Goal: Information Seeking & Learning: Check status

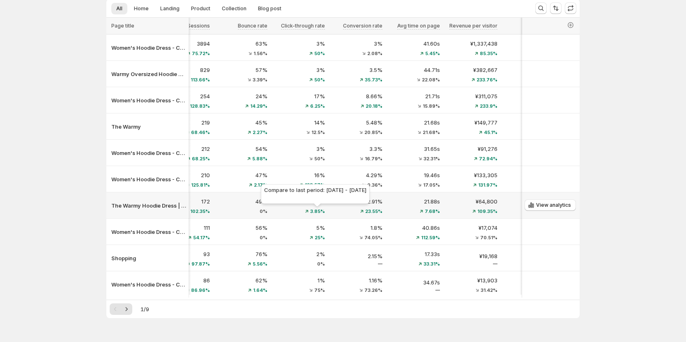
scroll to position [82, 0]
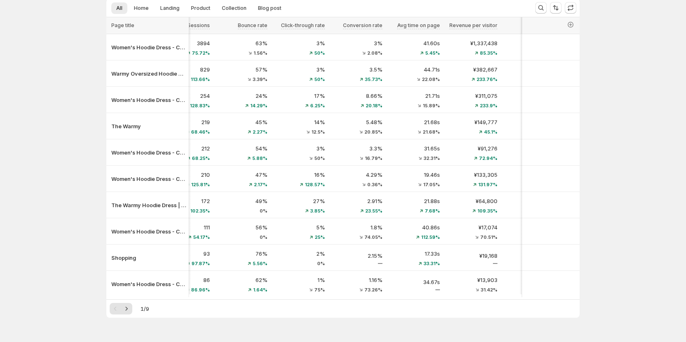
click at [304, 299] on div at bounding box center [342, 298] width 473 height 2
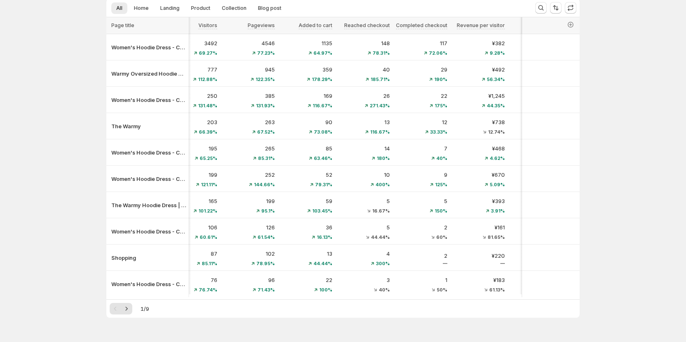
scroll to position [0, 504]
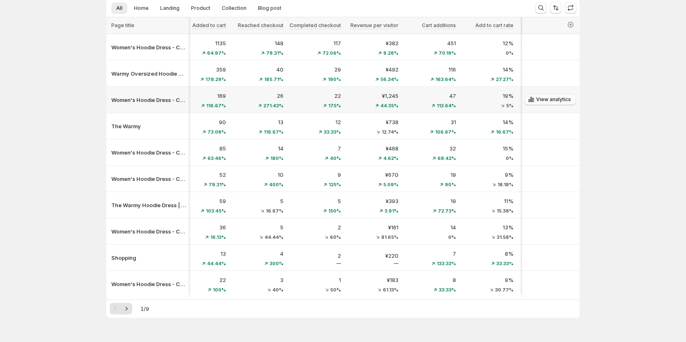
drag, startPoint x: 319, startPoint y: 43, endPoint x: 563, endPoint y: 99, distance: 250.6
click at [563, 99] on div "View analytics" at bounding box center [551, 99] width 58 height 17
click at [569, 23] on icon "button" at bounding box center [571, 25] width 8 height 8
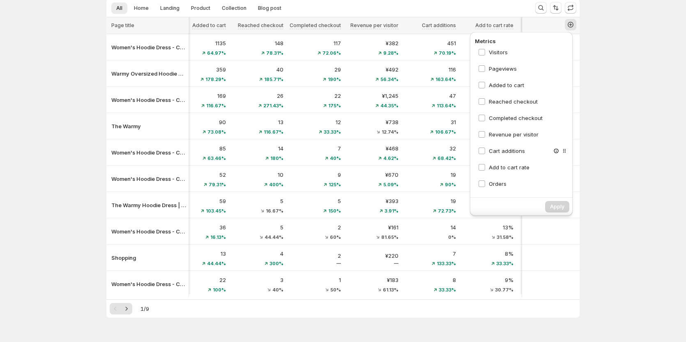
scroll to position [119, 0]
click at [615, 97] on div "Analytics. This page is ready Analytics Enjoy unlimited Page Analytics for now …" at bounding box center [343, 140] width 686 height 444
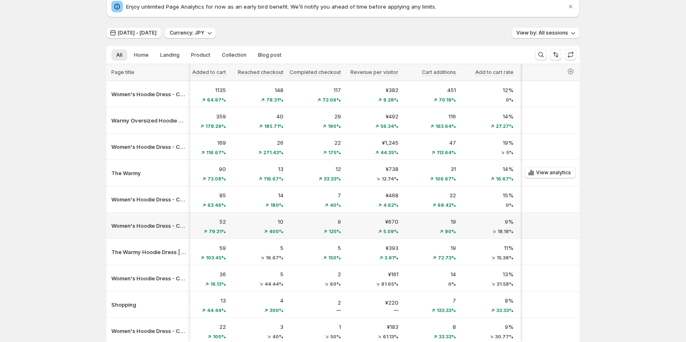
scroll to position [82, 0]
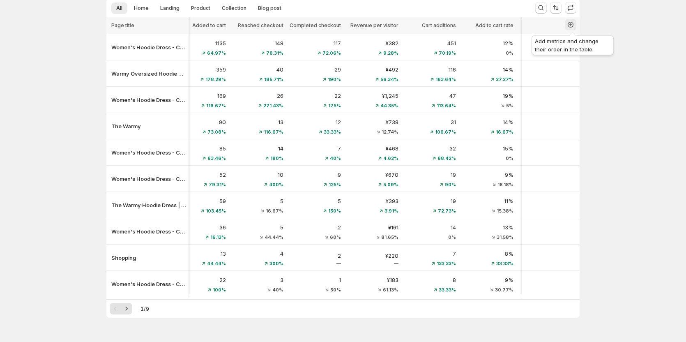
click at [573, 20] on button "button" at bounding box center [571, 25] width 12 height 12
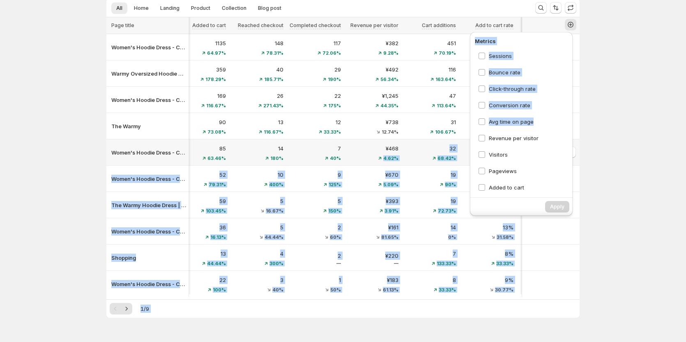
drag, startPoint x: 539, startPoint y: 125, endPoint x: 401, endPoint y: 145, distance: 138.7
click at [401, 145] on div "Analytics. This page is ready Analytics Enjoy unlimited Page Analytics for now …" at bounding box center [343, 140] width 686 height 444
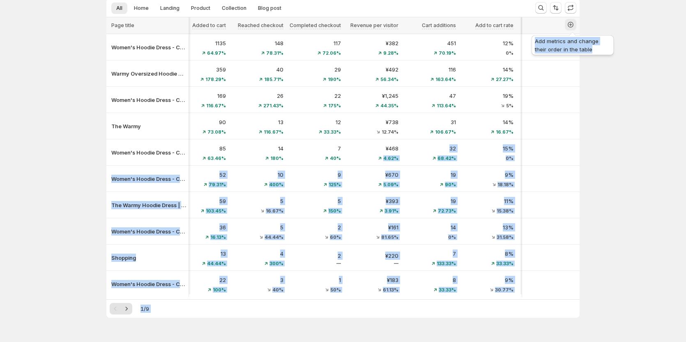
click at [575, 24] on icon "button" at bounding box center [571, 25] width 8 height 8
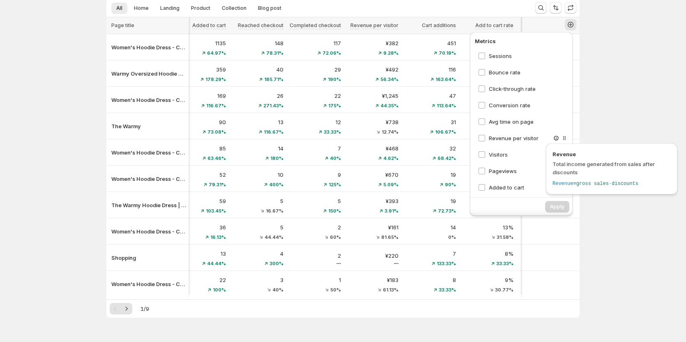
drag, startPoint x: 552, startPoint y: 136, endPoint x: 562, endPoint y: 148, distance: 15.7
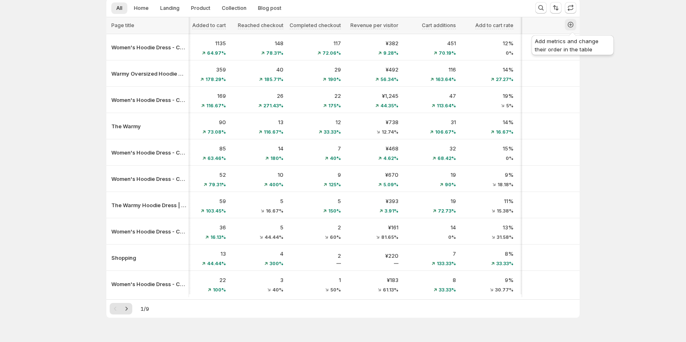
click at [573, 27] on icon "button" at bounding box center [571, 25] width 6 height 6
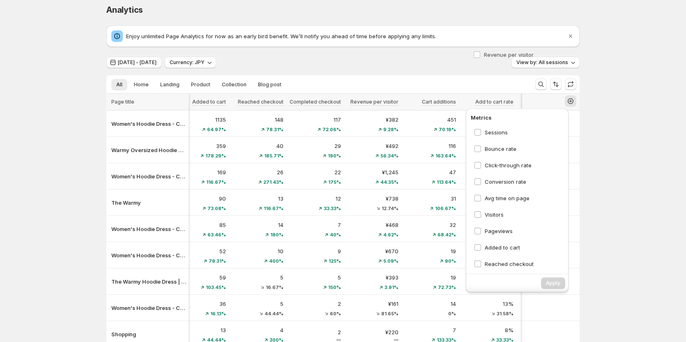
scroll to position [0, 4]
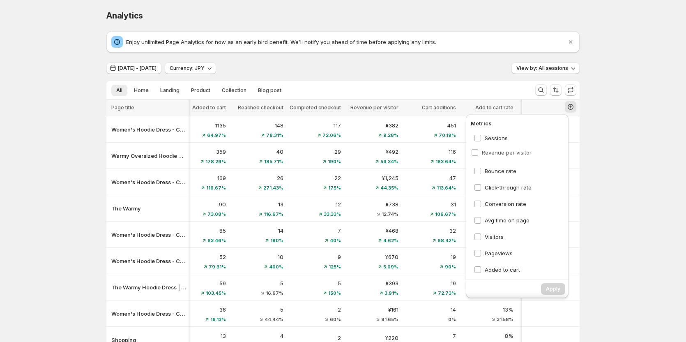
drag, startPoint x: 559, startPoint y: 138, endPoint x: 552, endPoint y: 149, distance: 12.4
click at [552, 149] on div "Sessions Bounce rate Click-through rate Conversion rate Avg time on page Revenu…" at bounding box center [519, 203] width 97 height 144
click at [617, 241] on div "Analytics. This page is ready Analytics Enjoy unlimited Page Analytics for now …" at bounding box center [343, 222] width 686 height 444
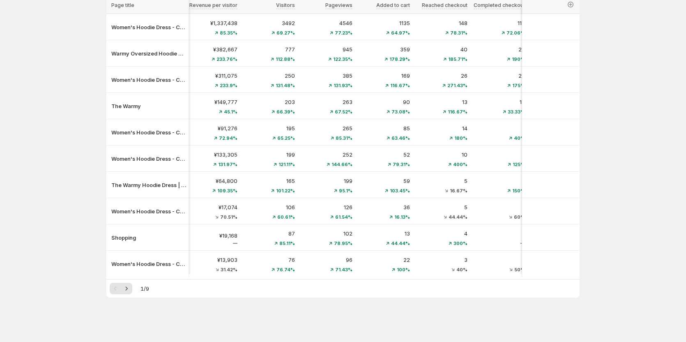
scroll to position [0, 190]
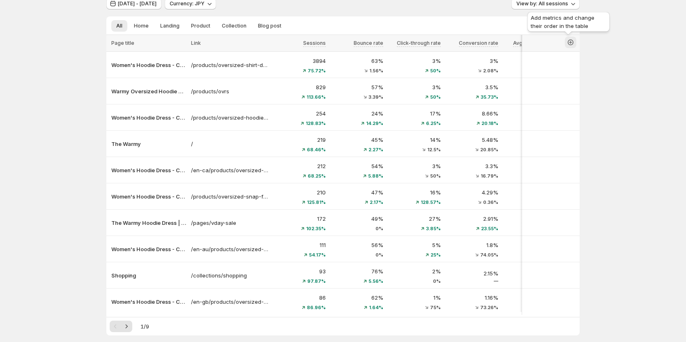
click at [571, 43] on icon "button" at bounding box center [571, 42] width 8 height 8
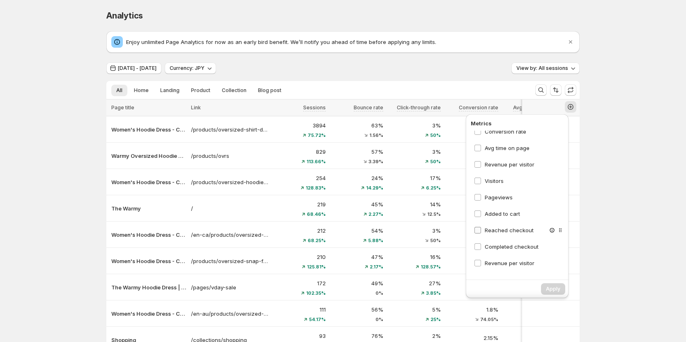
scroll to position [0, 0]
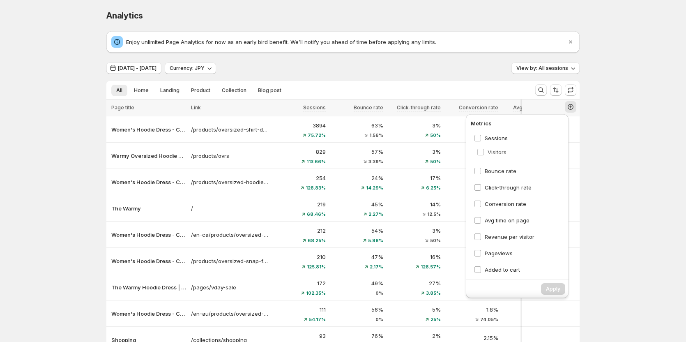
drag, startPoint x: 550, startPoint y: 235, endPoint x: 558, endPoint y: 147, distance: 88.7
click at [558, 147] on div "Sessions Bounce rate Click-through rate Conversion rate Avg time on page Revenu…" at bounding box center [519, 203] width 97 height 144
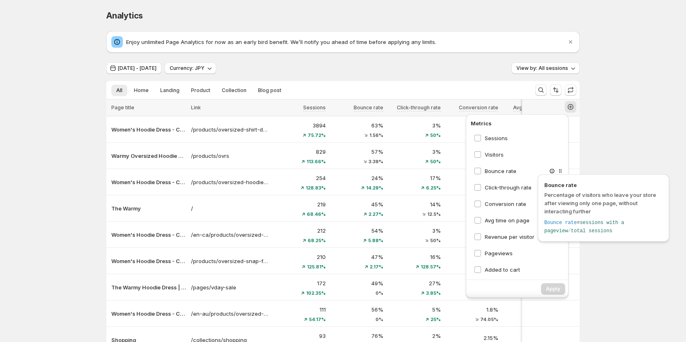
scroll to position [41, 4]
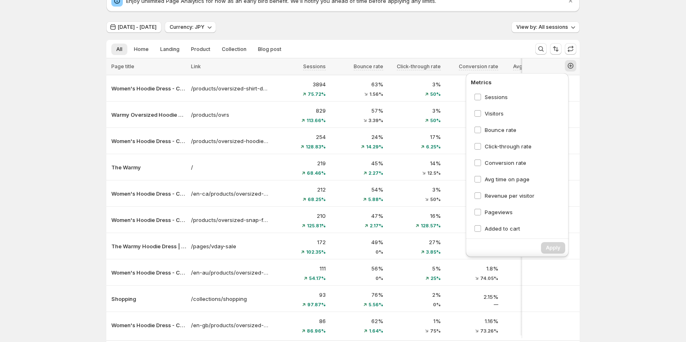
click at [626, 149] on div "Analytics. This page is ready Analytics Enjoy unlimited Page Analytics for now …" at bounding box center [343, 181] width 686 height 444
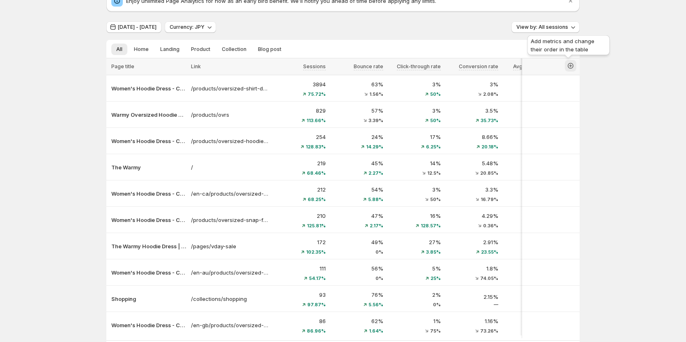
click at [572, 63] on icon "button" at bounding box center [571, 66] width 8 height 8
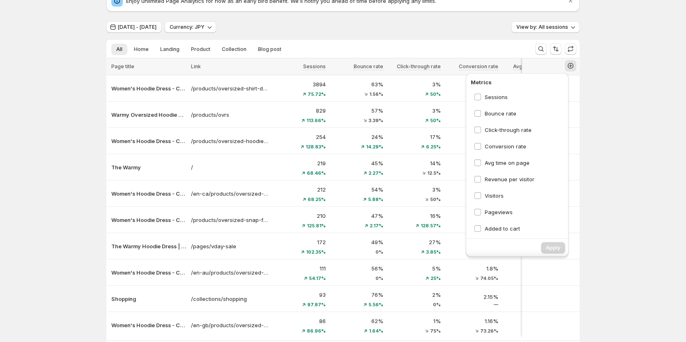
click at [612, 124] on div "Analytics. This page is ready Analytics Enjoy unlimited Page Analytics for now …" at bounding box center [343, 181] width 686 height 444
